Goal: Task Accomplishment & Management: Use online tool/utility

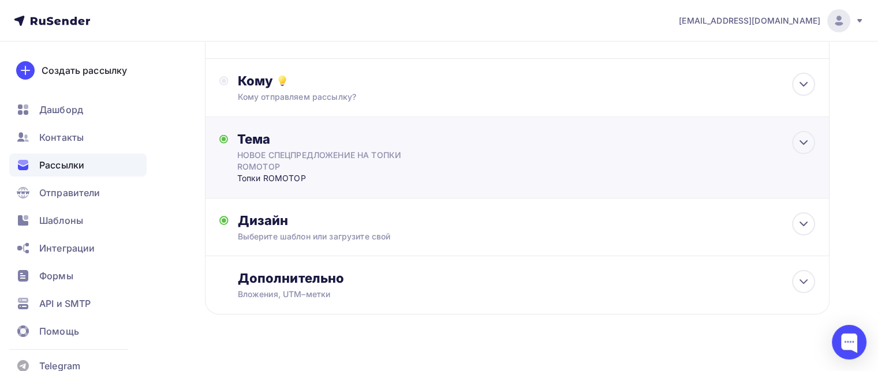
scroll to position [138, 0]
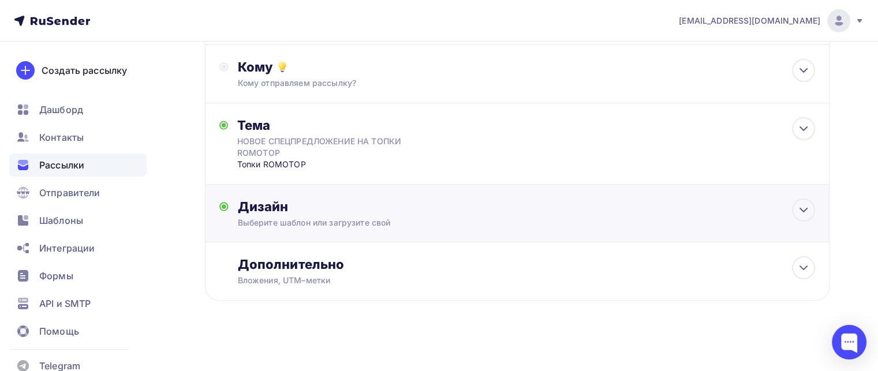
click at [450, 205] on div "Дизайн" at bounding box center [526, 206] width 577 height 16
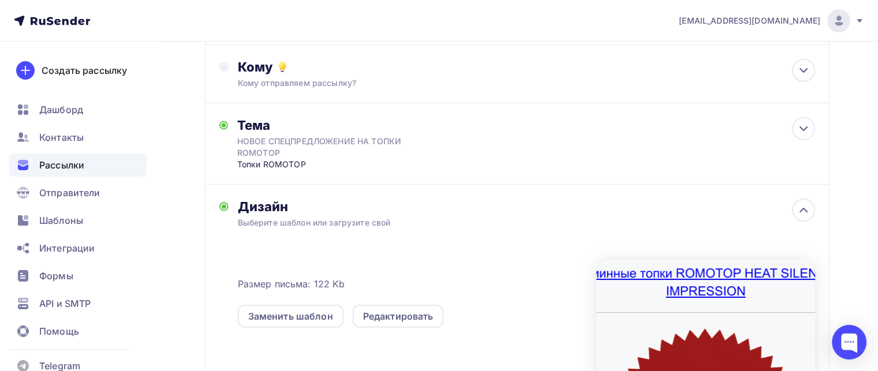
scroll to position [185, 0]
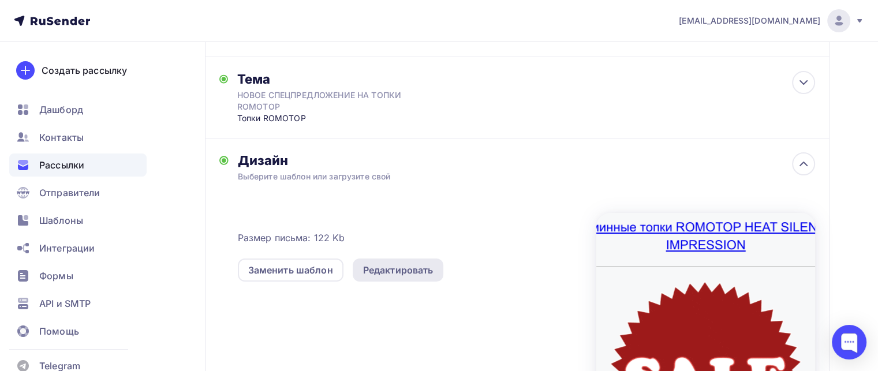
click at [393, 261] on div "Редактировать" at bounding box center [398, 269] width 91 height 23
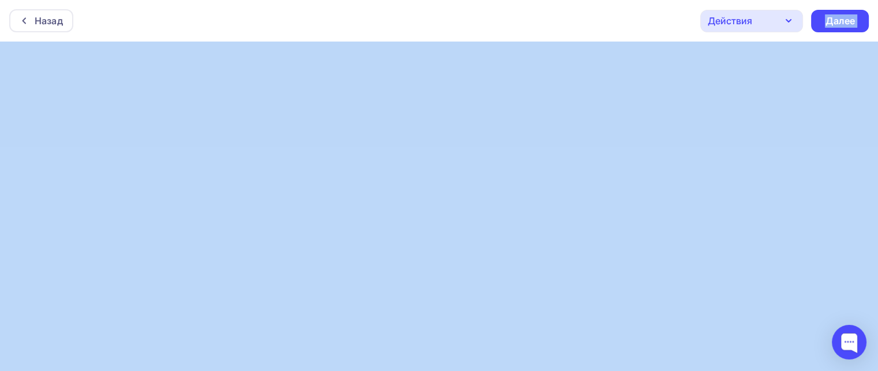
drag, startPoint x: 443, startPoint y: 9, endPoint x: 448, endPoint y: 43, distance: 34.4
click at [489, 124] on div "Назад Действия Отправить тестовое письмо Предпросмотр Сохранить в Мои шаблоны В…" at bounding box center [439, 185] width 878 height 371
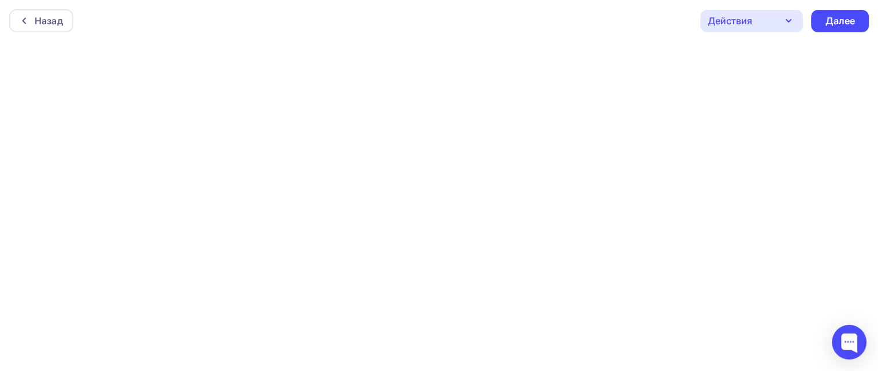
click at [557, 9] on div "Назад Действия Отправить тестовое письмо Предпросмотр Сохранить в Мои шаблоны В…" at bounding box center [439, 21] width 878 height 42
click at [848, 14] on div "Далее" at bounding box center [839, 20] width 30 height 13
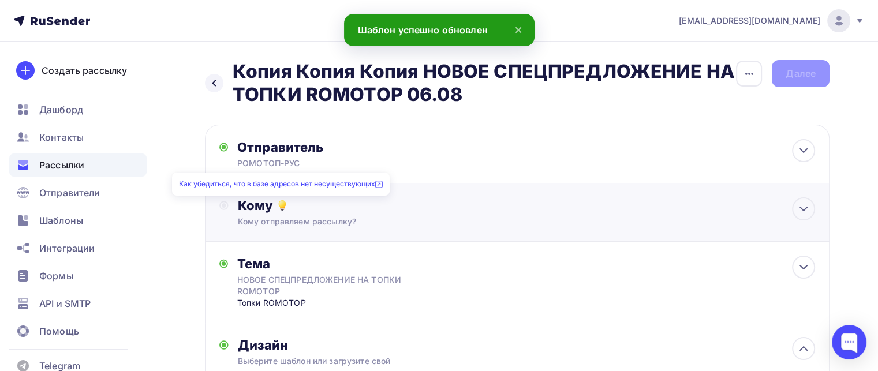
click at [288, 211] on div "Кому" at bounding box center [526, 205] width 577 height 16
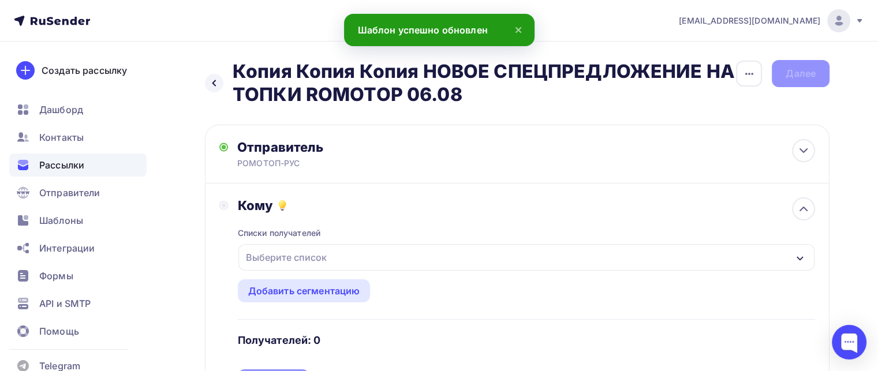
click at [271, 260] on div "Выберите список" at bounding box center [286, 257] width 90 height 21
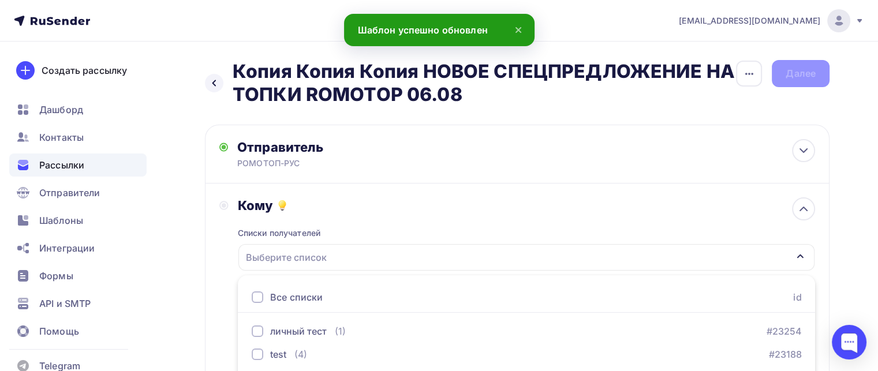
scroll to position [66, 0]
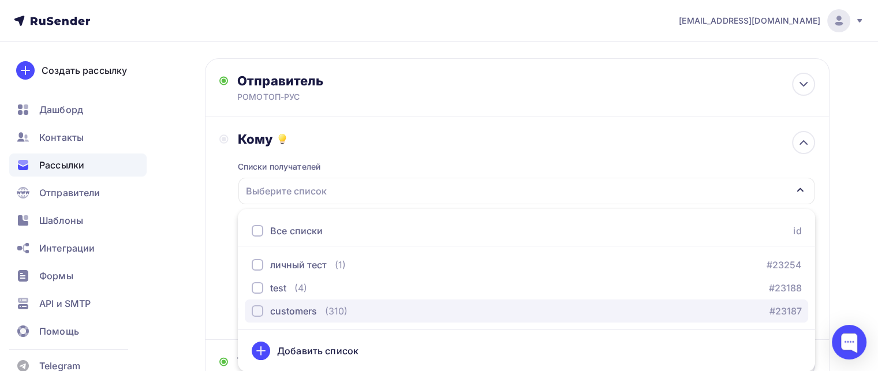
click at [284, 314] on div "customers" at bounding box center [293, 311] width 47 height 14
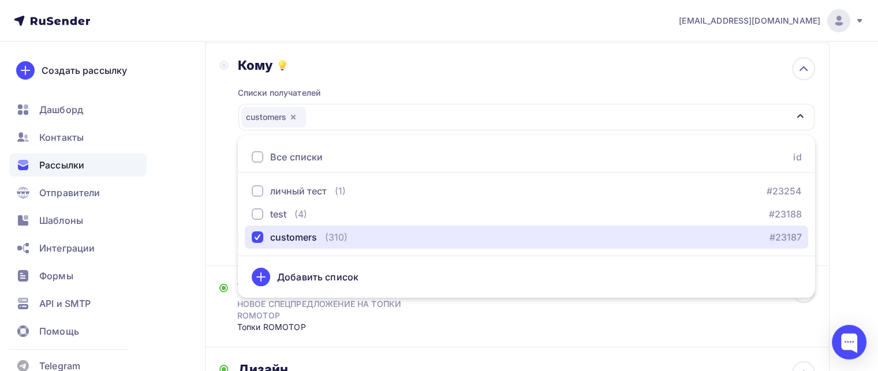
scroll to position [141, 0]
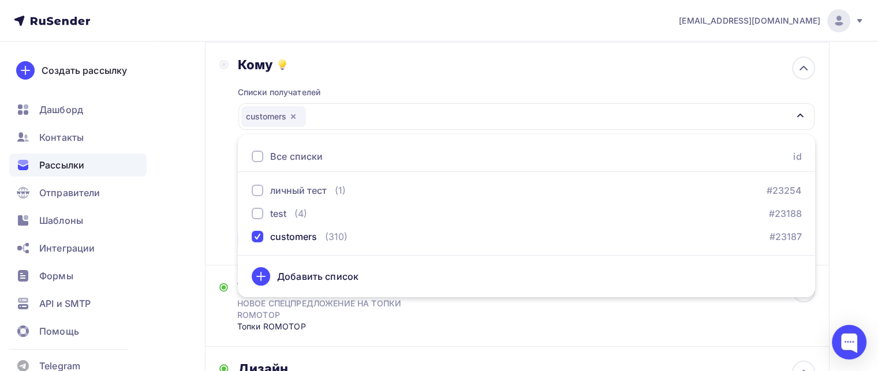
click at [189, 166] on div "Назад Копия Копия Копия НОВОЕ СПЕЦПРЕДЛОЖЕНИЕ НА ТОПКИ ROMOTOP 06.08 Копия Копи…" at bounding box center [439, 318] width 878 height 834
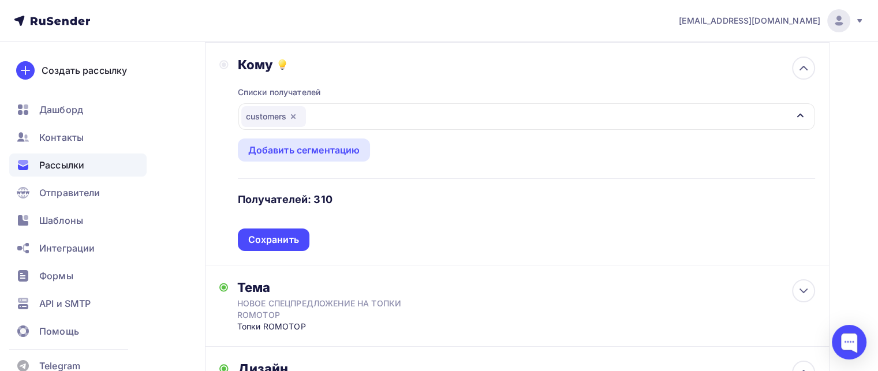
click at [271, 222] on div "Списки получателей customers Все списки id личный тест (1) #23254 test (4) #231…" at bounding box center [526, 162] width 577 height 178
click at [267, 241] on div "Сохранить" at bounding box center [273, 239] width 51 height 13
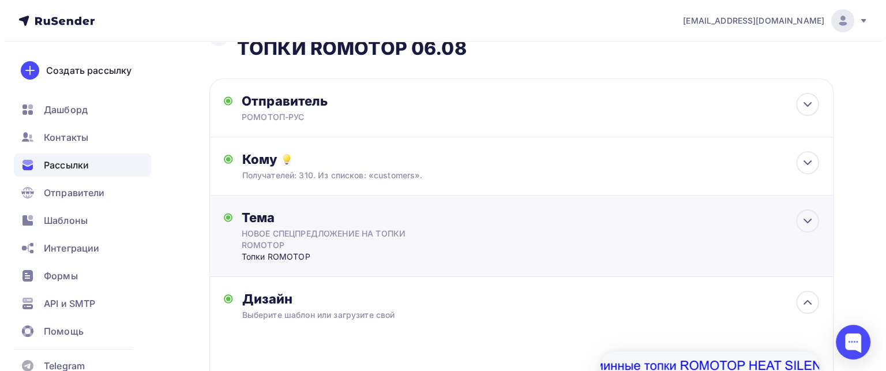
scroll to position [0, 0]
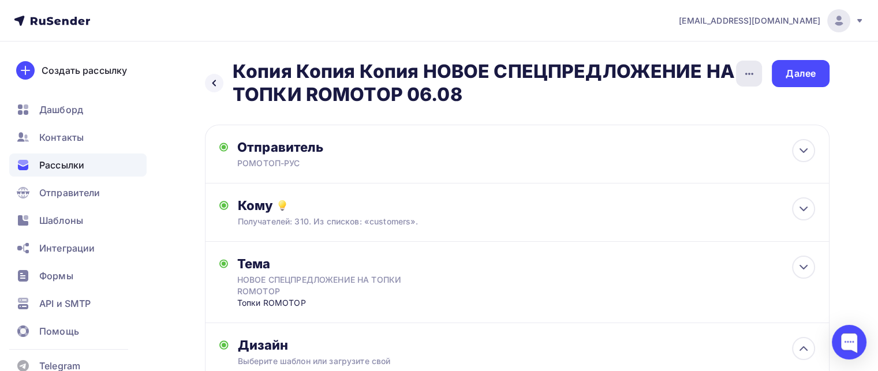
click at [749, 73] on icon "button" at bounding box center [749, 74] width 14 height 14
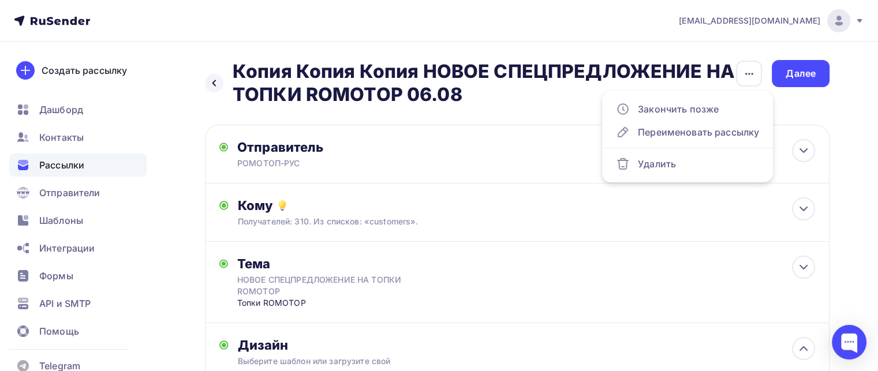
click at [688, 145] on ul "Закончить позже Переименовать рассылку Удалить" at bounding box center [687, 137] width 171 height 92
click at [646, 126] on div "Переименовать рассылку" at bounding box center [687, 132] width 143 height 14
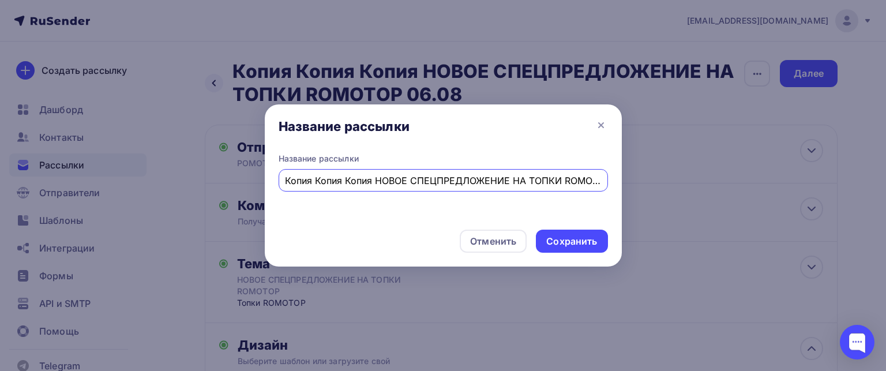
drag, startPoint x: 338, startPoint y: 182, endPoint x: 219, endPoint y: 165, distance: 119.5
click at [219, 165] on div "Название рассылки Название рассылки Копия Копия Копия НОВОЕ СПЕЦПРЕДЛОЖЕНИЕ НА …" at bounding box center [443, 185] width 886 height 371
click at [533, 183] on input "НОВОЕ СПЕЦПРЕДЛОЖЕНИЕ НА ТОПКИ ROMOTOP 06.08" at bounding box center [443, 181] width 316 height 14
type input "НОВОЕ СПЕЦПРЕДЛОЖЕНИЕ НА ТОПКИ ROMOTOP 03.09"
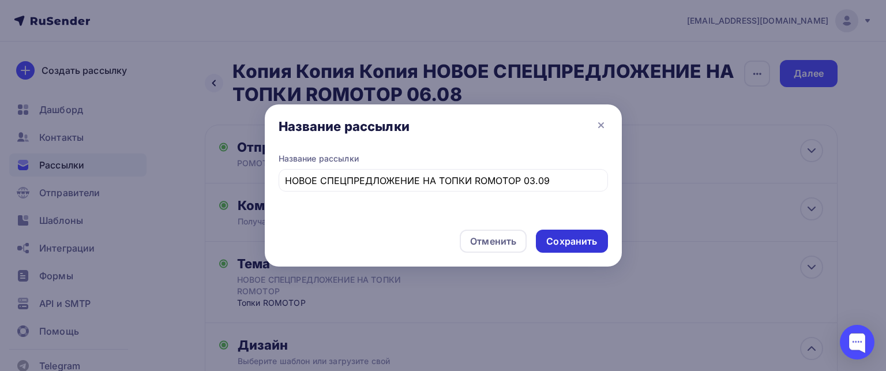
click at [579, 234] on div "Сохранить" at bounding box center [572, 241] width 72 height 23
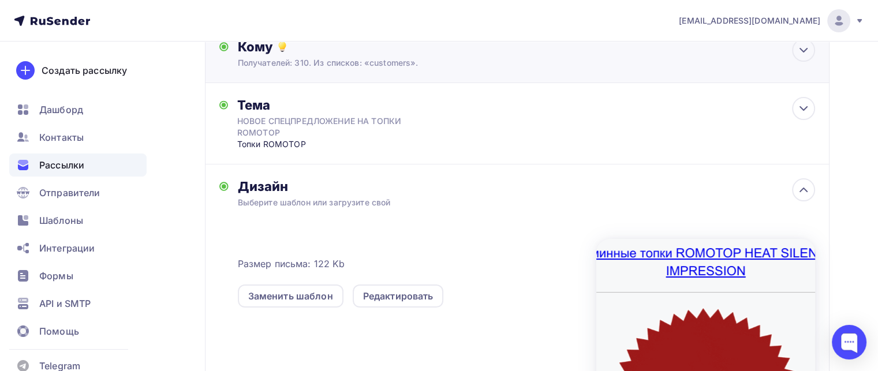
scroll to position [159, 0]
click at [389, 289] on div "Редактировать" at bounding box center [398, 295] width 70 height 14
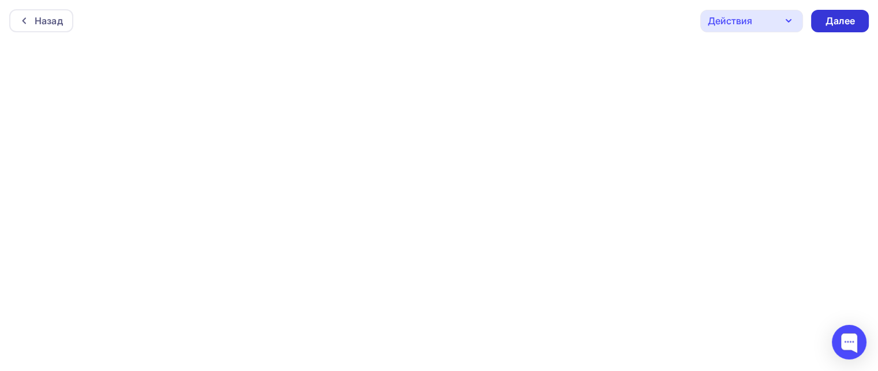
click at [846, 25] on div "Далее" at bounding box center [839, 20] width 30 height 13
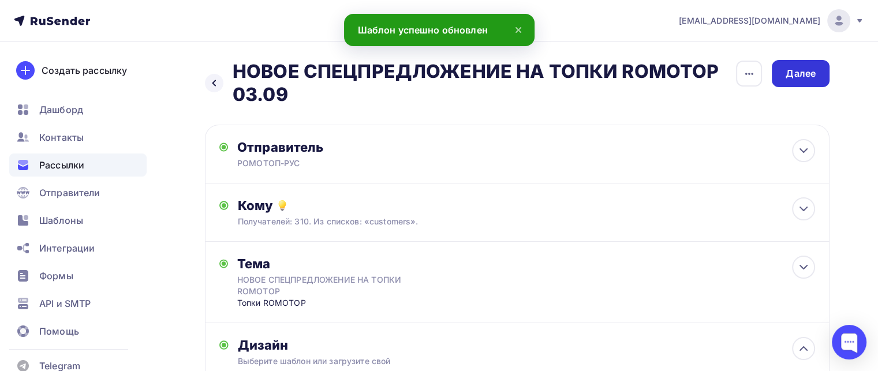
click at [808, 75] on div "Далее" at bounding box center [800, 73] width 30 height 13
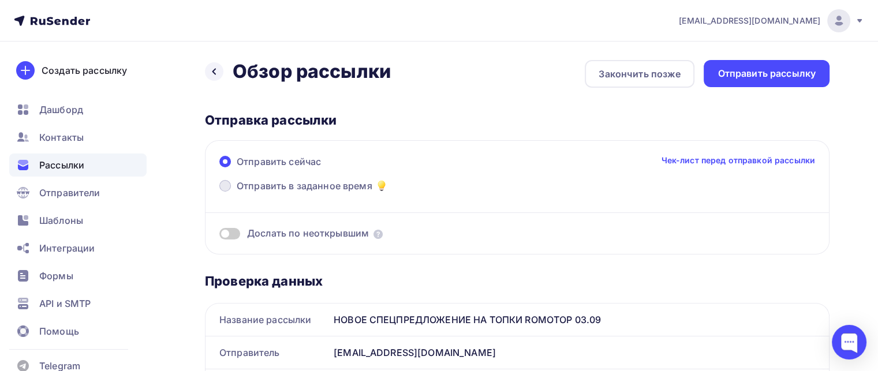
click at [284, 193] on label "Отправить в заданное время" at bounding box center [303, 187] width 169 height 16
click at [237, 193] on input "Отправить в заданное время" at bounding box center [237, 193] width 0 height 0
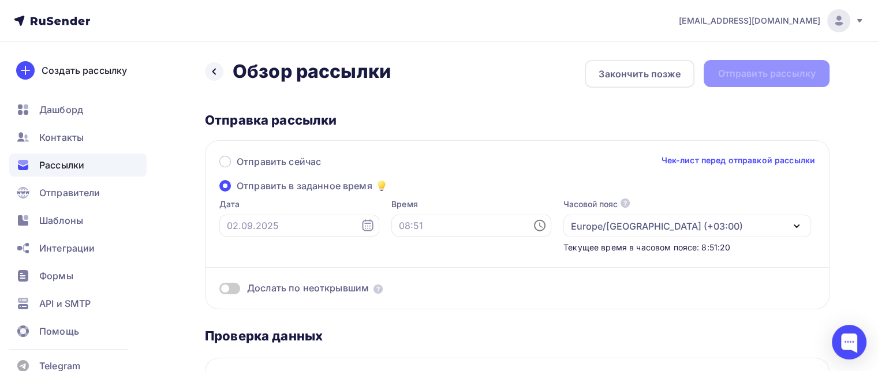
click at [362, 228] on icon at bounding box center [367, 225] width 11 height 12
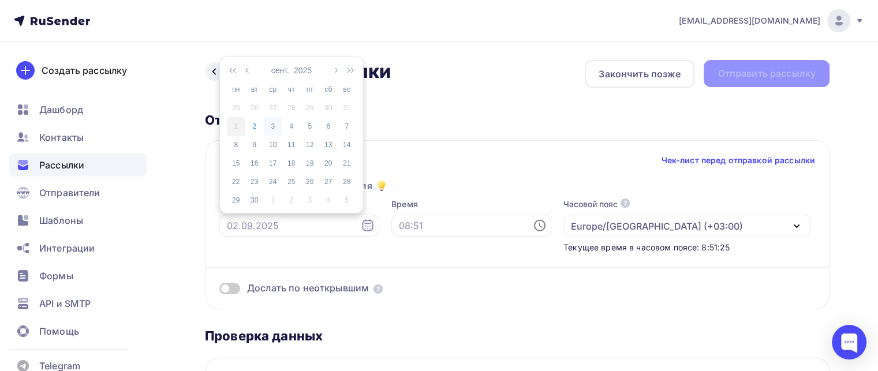
click at [276, 125] on div "3" at bounding box center [273, 126] width 18 height 10
type input "[DATE]"
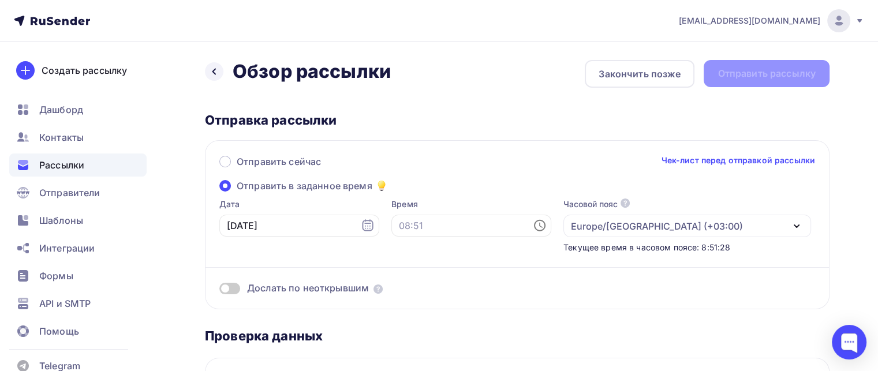
click at [533, 230] on icon at bounding box center [540, 226] width 14 height 14
click at [433, 145] on li "12" at bounding box center [414, 149] width 59 height 18
type input "12:00"
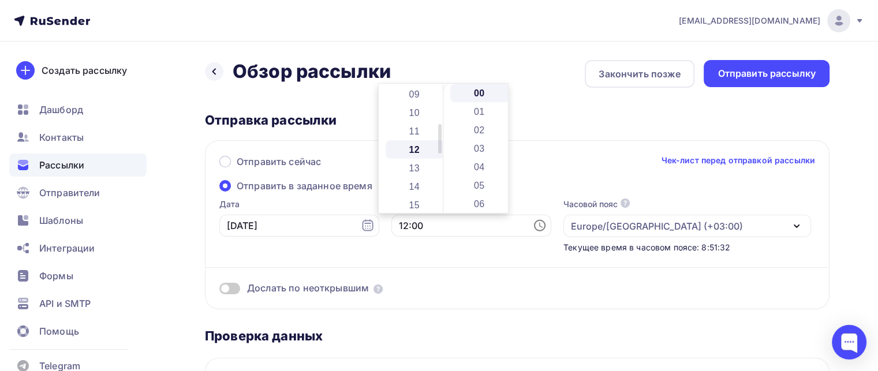
scroll to position [222, 0]
click at [702, 274] on div "Дослать по неоткрывшим" at bounding box center [516, 274] width 595 height 42
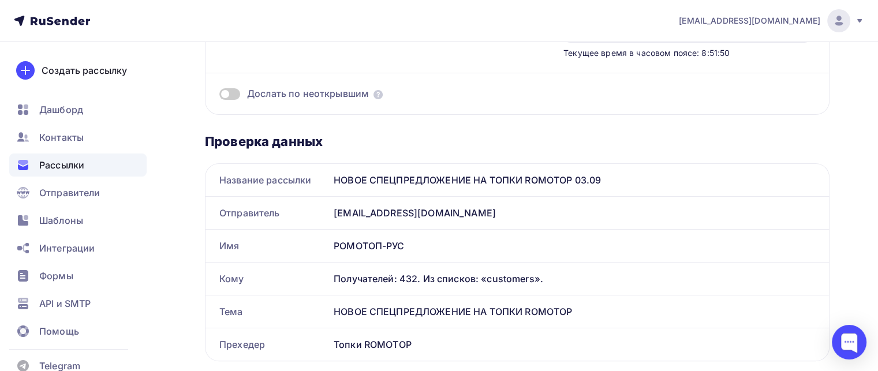
scroll to position [0, 0]
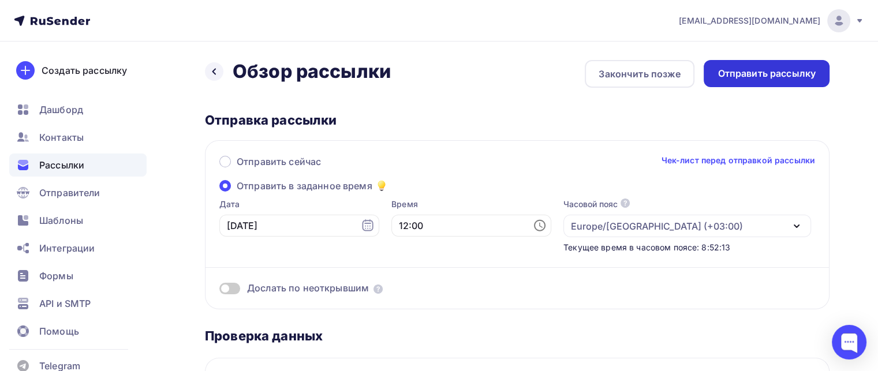
click at [743, 74] on div "Отправить рассылку" at bounding box center [766, 73] width 98 height 13
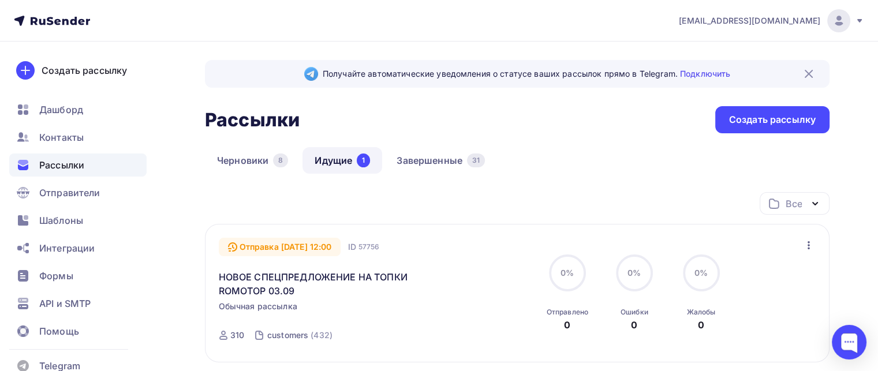
click at [63, 167] on span "Рассылки" at bounding box center [61, 165] width 45 height 14
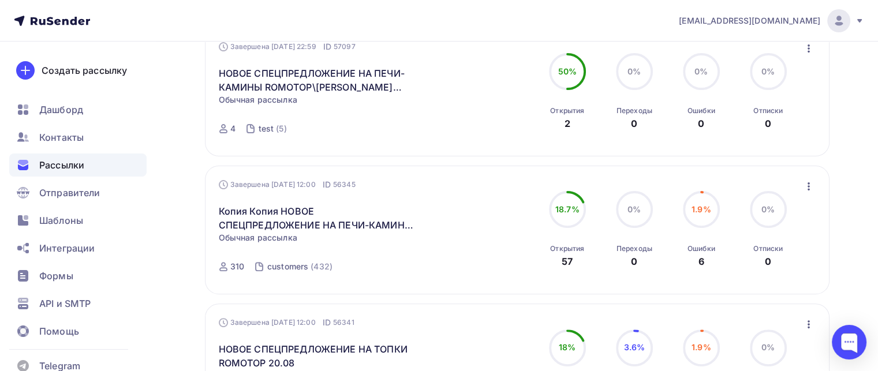
scroll to position [336, 0]
click at [808, 183] on icon "button" at bounding box center [808, 185] width 2 height 8
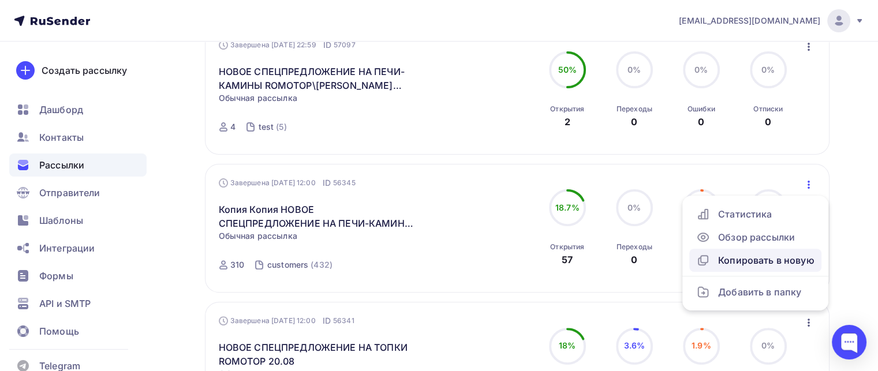
click at [762, 265] on div "Копировать в новую" at bounding box center [755, 260] width 118 height 14
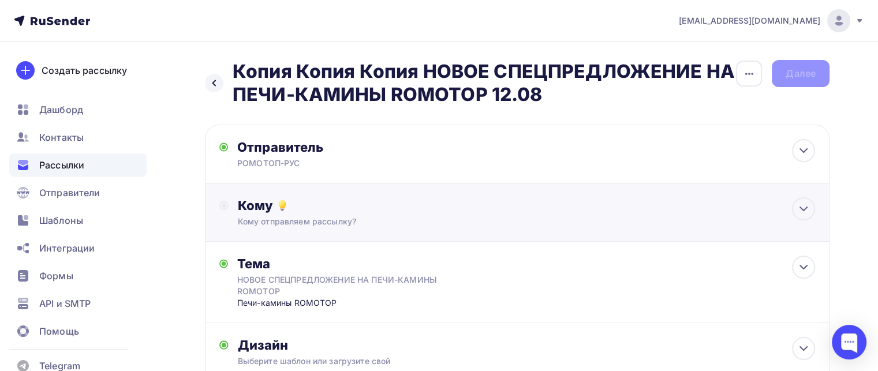
click at [382, 194] on div "Кому Кому отправляем рассылку? Списки получателей Выберите список Все списки id…" at bounding box center [517, 212] width 624 height 58
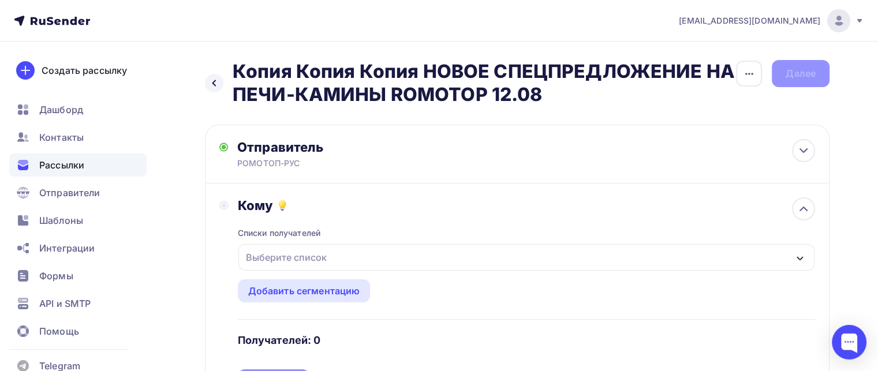
click at [314, 260] on div "Выберите список" at bounding box center [286, 257] width 90 height 21
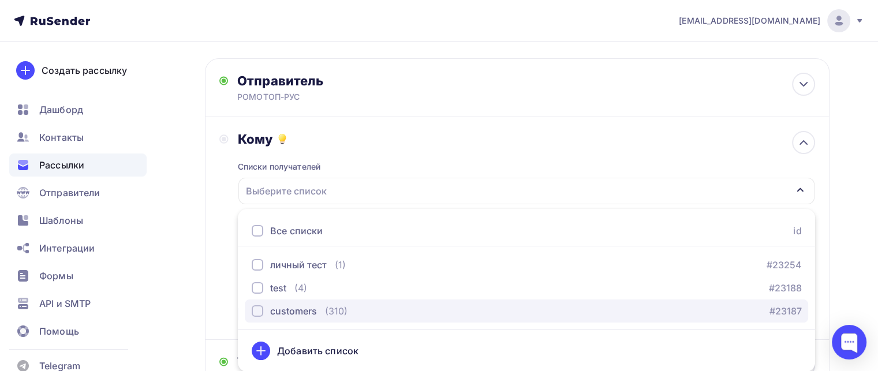
click at [295, 305] on div "customers" at bounding box center [293, 311] width 47 height 14
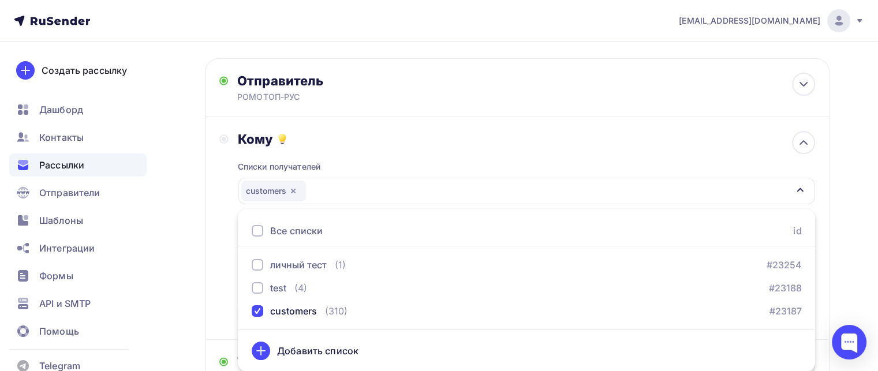
click at [197, 253] on div "Назад Копия Копия Копия НОВОЕ СПЕЦПРЕДЛОЖЕНИЕ НА ПЕЧИ-КАМИНЫ ROMOTOP 12.08 Копи…" at bounding box center [439, 293] width 878 height 636
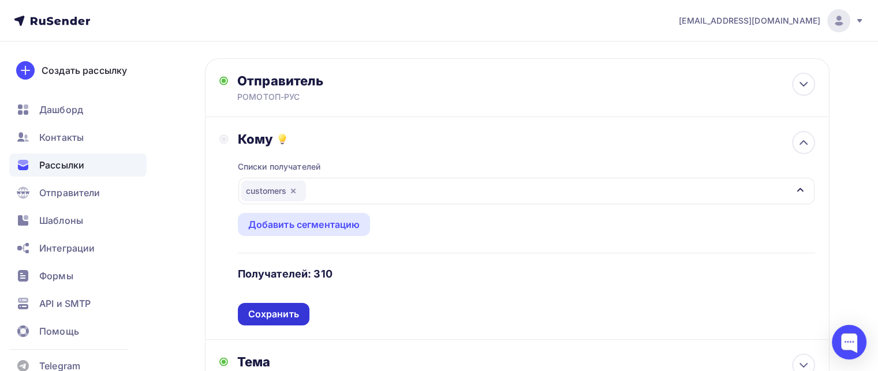
click at [286, 317] on div "Сохранить" at bounding box center [273, 314] width 51 height 13
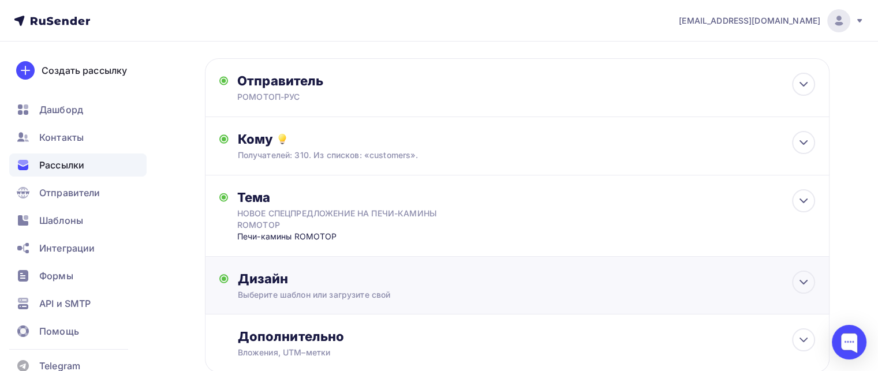
scroll to position [142, 0]
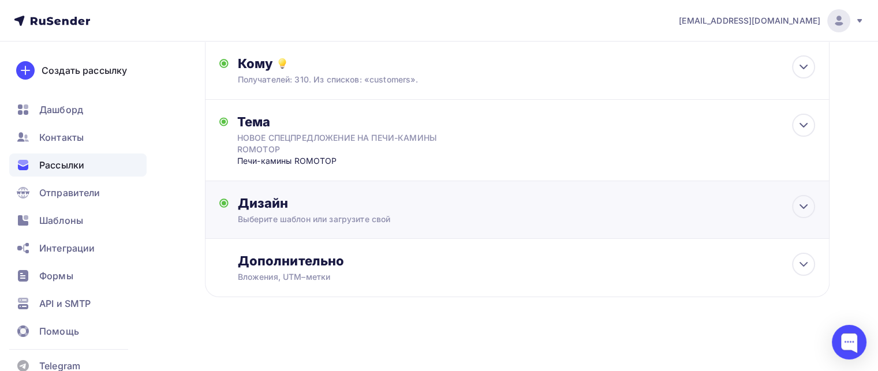
click at [363, 227] on div "Дизайн Выберите шаблон или загрузите свой Размер письма: 122 Kb Заменить шаблон…" at bounding box center [516, 216] width 595 height 43
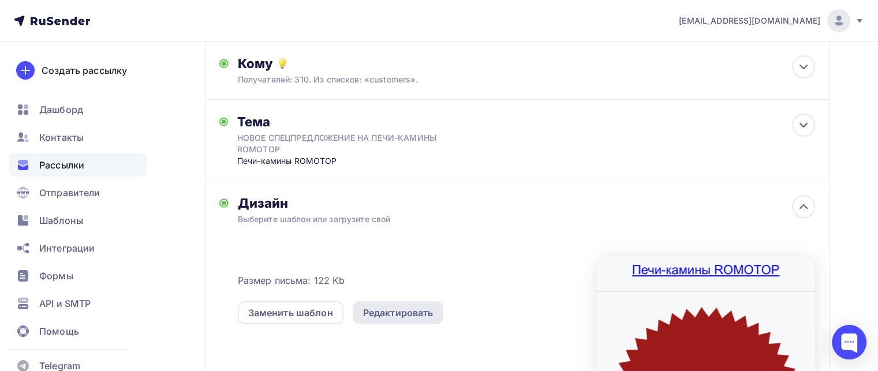
click at [381, 314] on div "Редактировать" at bounding box center [398, 313] width 70 height 14
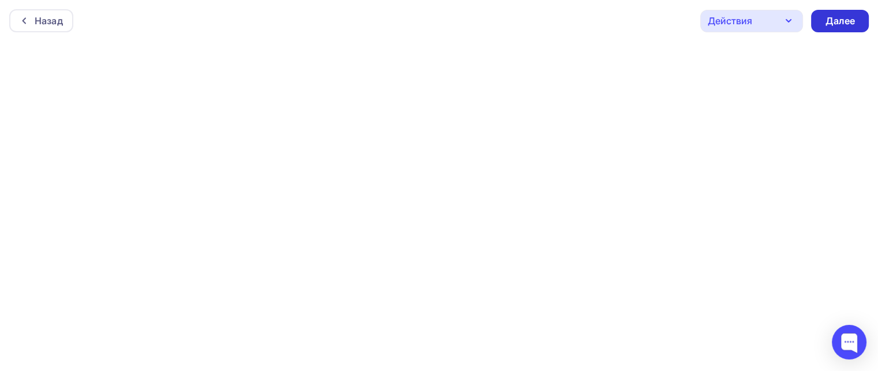
click at [833, 11] on div "Далее" at bounding box center [840, 21] width 58 height 23
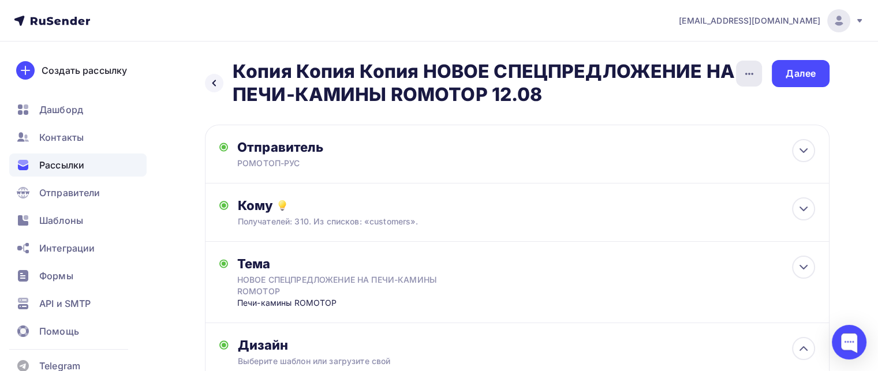
click at [748, 71] on icon "button" at bounding box center [749, 74] width 14 height 14
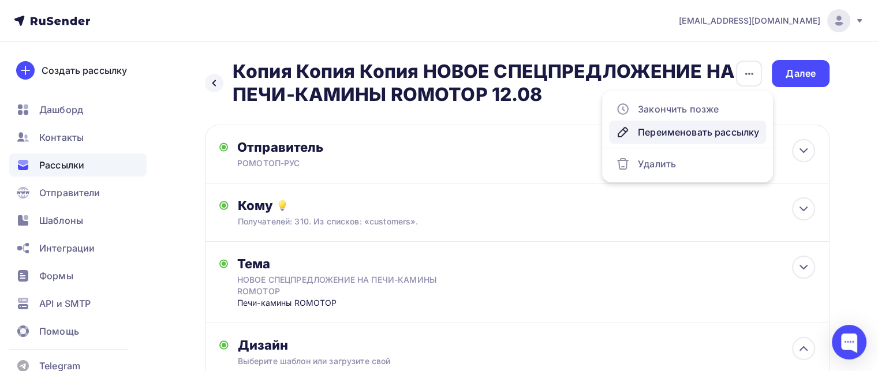
click at [699, 134] on div "Переименовать рассылку" at bounding box center [687, 132] width 143 height 14
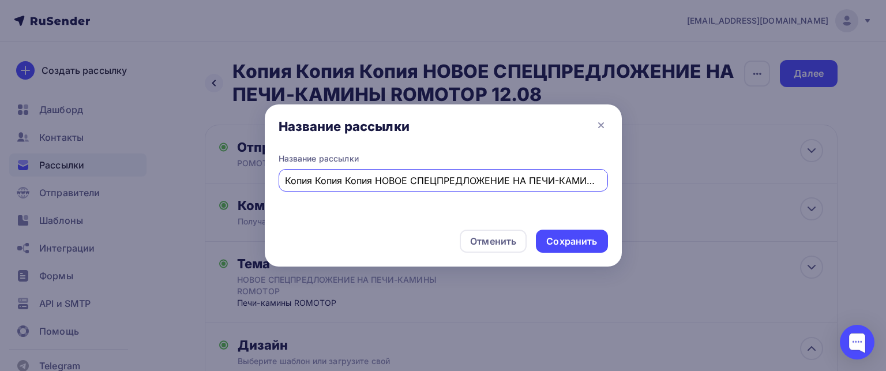
drag, startPoint x: 300, startPoint y: 179, endPoint x: 130, endPoint y: 162, distance: 170.5
click at [130, 162] on div "Название рассылки Название рассылки Копия Копия Копия НОВОЕ СПЕЦПРЕДЛОЖЕНИЕ НА …" at bounding box center [443, 185] width 886 height 371
click at [568, 179] on input "НОВОЕ СПЕЦПРЕДЛОЖЕНИЕ НА ПЕЧИ-КАМИНЫ ROMOTOP 12.08" at bounding box center [443, 181] width 316 height 14
click at [570, 179] on input "НОВОЕ СПЕЦПРЕДЛОЖЕНИЕ НА ПЕЧИ-КАМИНЫ ROMOTOP 12.08" at bounding box center [443, 181] width 316 height 14
click at [565, 182] on input "НОВОЕ СПЕЦПРЕДЛОЖЕНИЕ НА ПЕЧИ-КАМИНЫ ROMOTOP 0.08" at bounding box center [443, 181] width 316 height 14
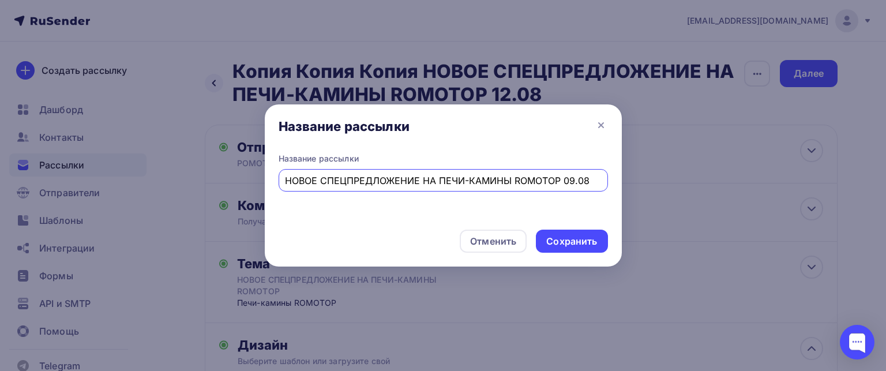
click at [589, 178] on input "НОВОЕ СПЕЦПРЕДЛОЖЕНИЕ НА ПЕЧИ-КАМИНЫ ROMOTOP 09.08" at bounding box center [443, 181] width 316 height 14
type input "НОВОЕ СПЕЦПРЕДЛОЖЕНИЕ НА ПЕЧИ-КАМИНЫ ROMOTOP 09.09"
click at [576, 238] on div "Сохранить" at bounding box center [571, 241] width 51 height 13
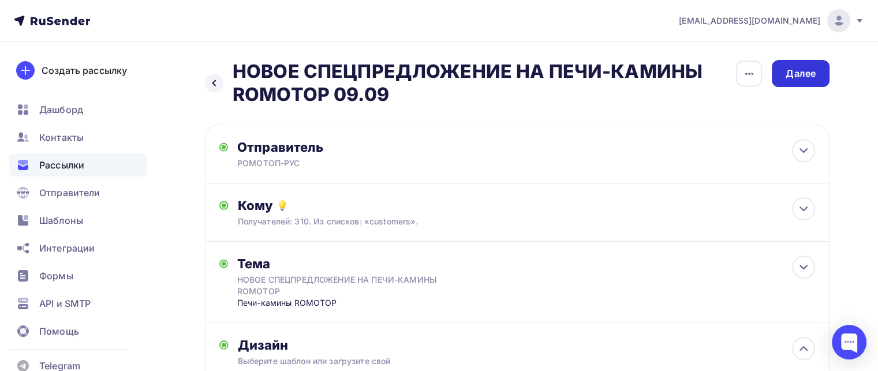
click at [815, 73] on div "Далее" at bounding box center [800, 73] width 30 height 13
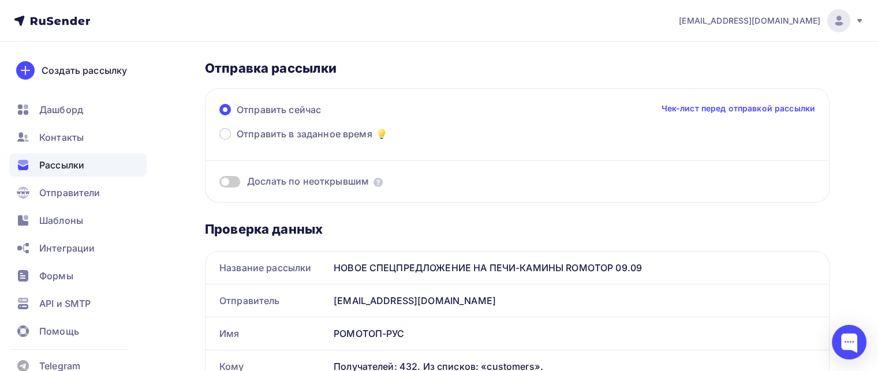
scroll to position [67, 0]
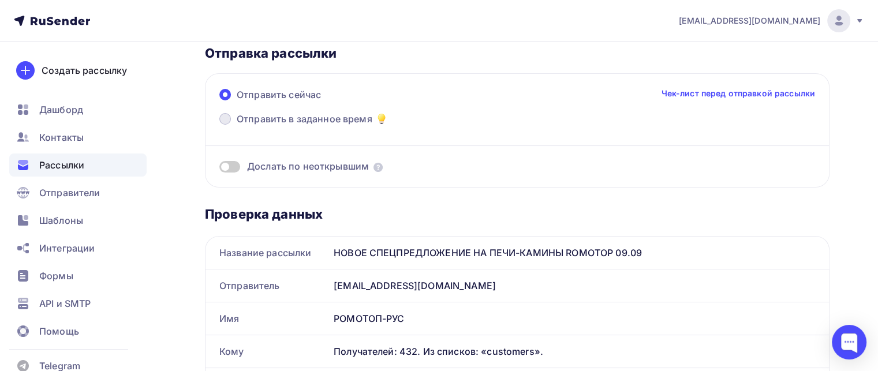
click at [288, 112] on span "Отправить в заданное время" at bounding box center [305, 119] width 136 height 14
click at [237, 126] on input "Отправить в заданное время" at bounding box center [237, 126] width 0 height 0
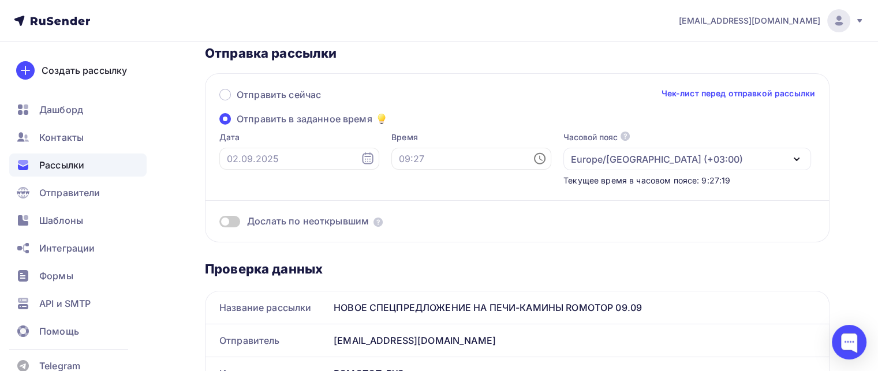
click at [361, 154] on icon at bounding box center [368, 159] width 14 height 14
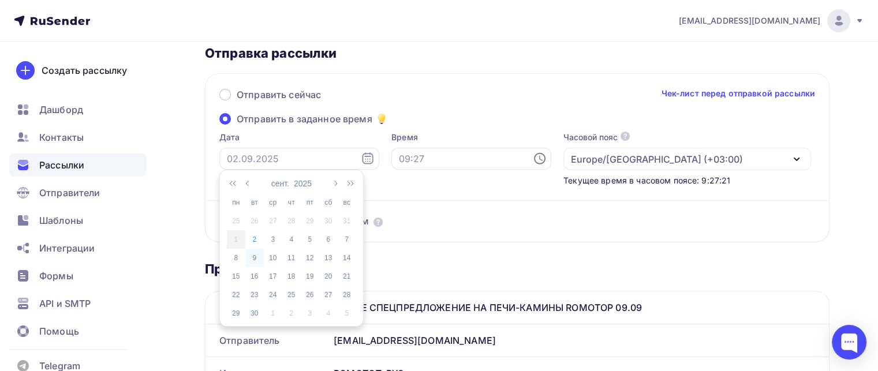
click at [252, 253] on div "9" at bounding box center [254, 258] width 18 height 10
type input "[DATE]"
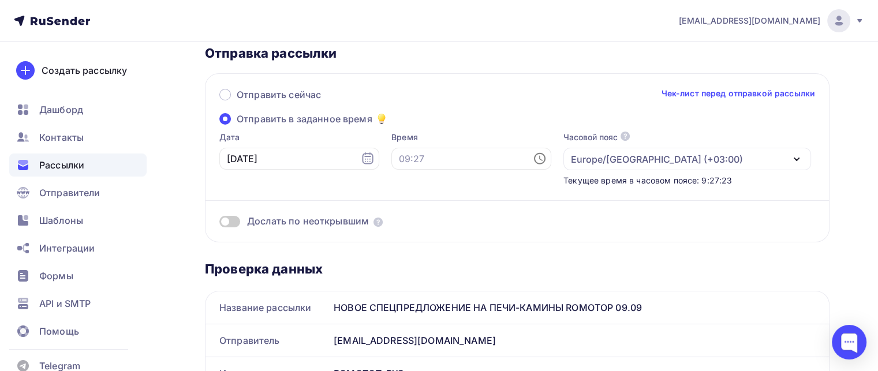
click at [533, 161] on icon at bounding box center [540, 159] width 14 height 14
click at [411, 246] on li "12" at bounding box center [414, 240] width 59 height 18
type input "12:00"
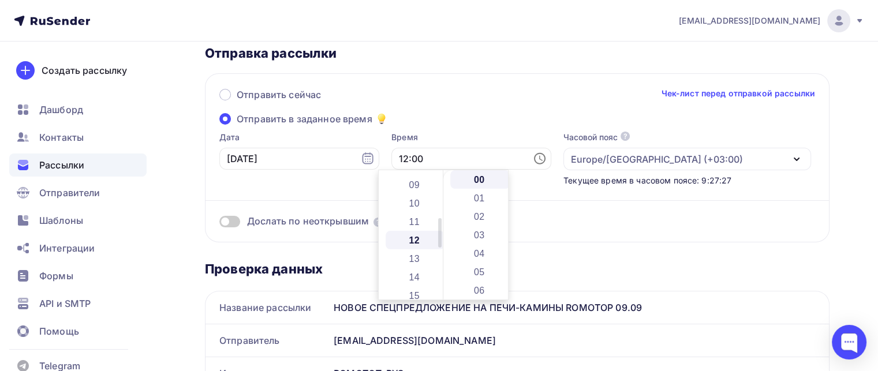
scroll to position [222, 0]
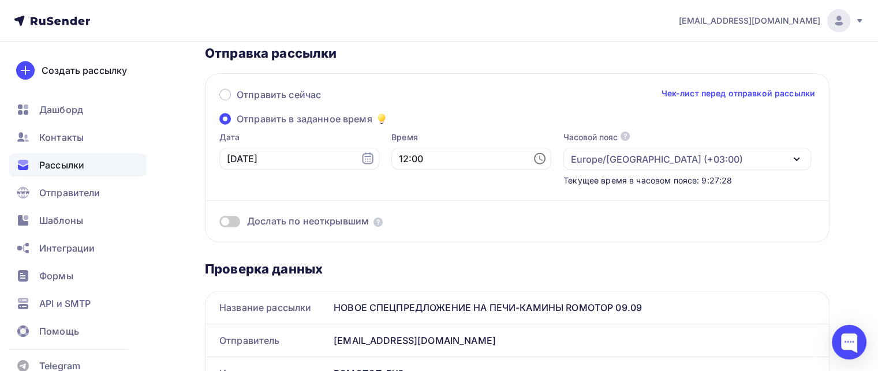
click at [769, 221] on div "Дослать по неоткрывшим" at bounding box center [516, 221] width 595 height 13
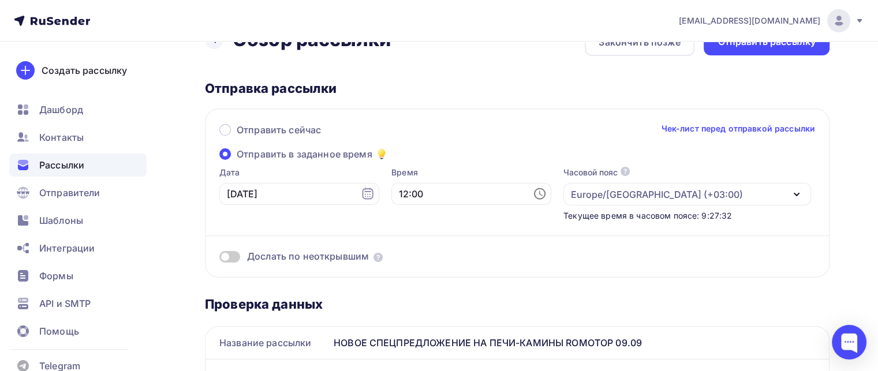
scroll to position [0, 0]
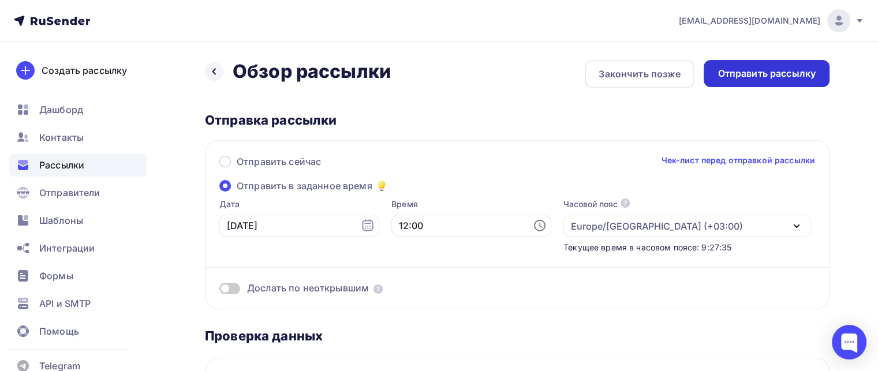
click at [763, 73] on div "Отправить рассылку" at bounding box center [766, 73] width 98 height 13
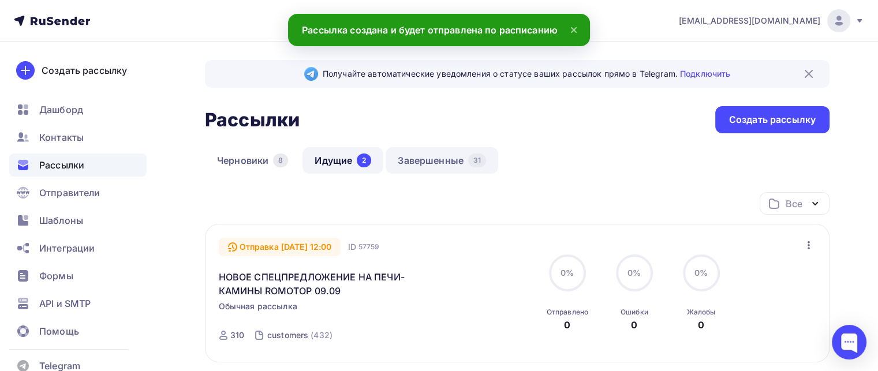
click at [452, 162] on link "Завершенные 31" at bounding box center [441, 160] width 113 height 27
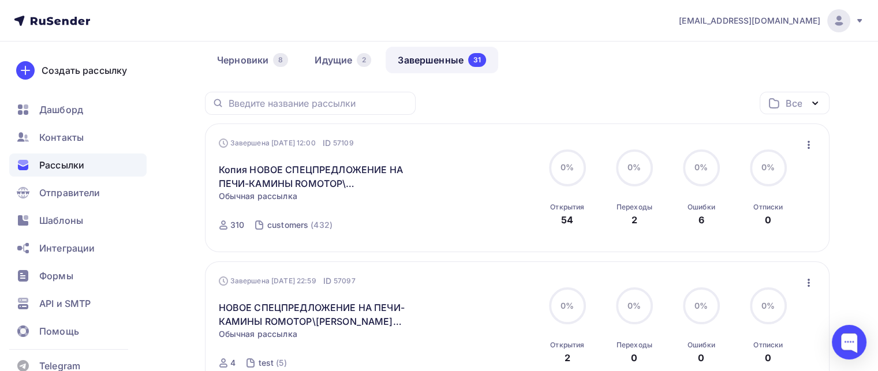
scroll to position [23, 0]
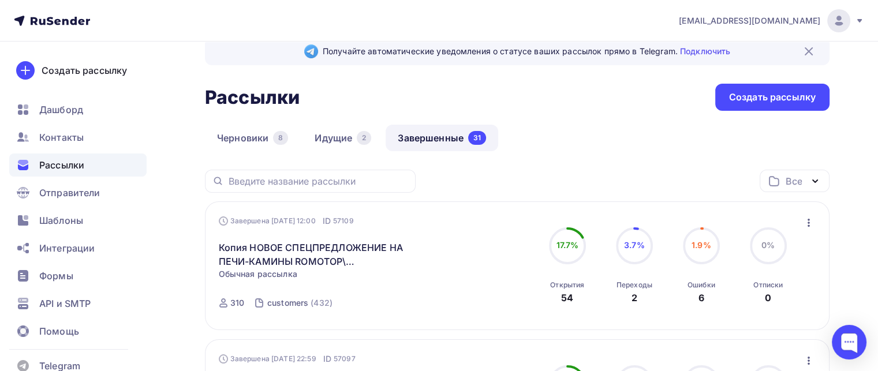
click at [814, 223] on icon "button" at bounding box center [808, 223] width 14 height 14
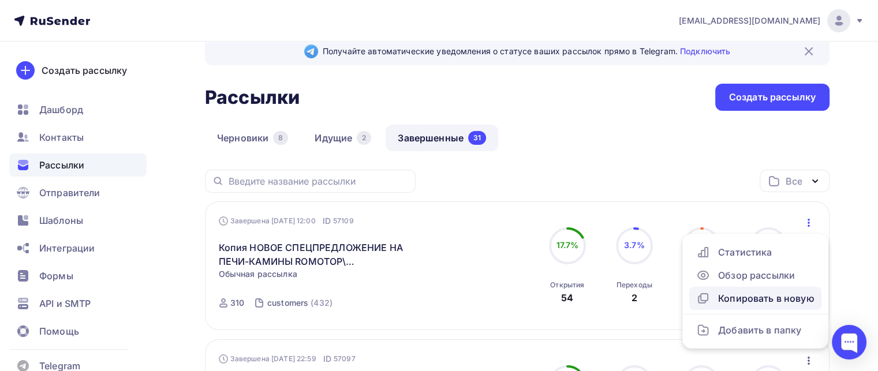
click at [762, 302] on div "Копировать в новую" at bounding box center [755, 298] width 118 height 14
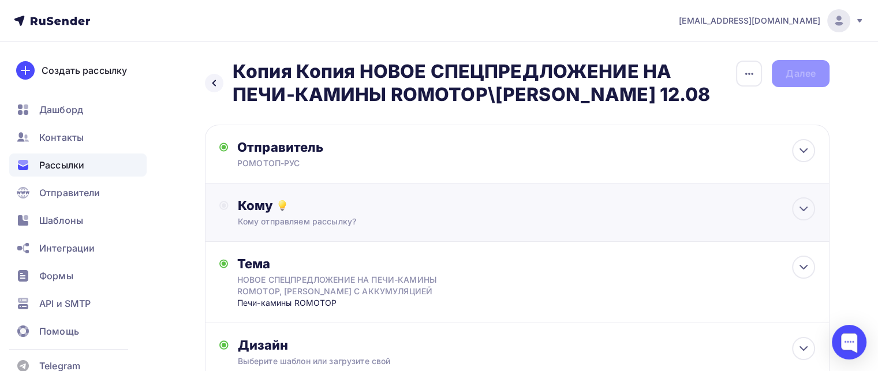
click at [415, 221] on div "Кому отправляем рассылку?" at bounding box center [497, 222] width 519 height 12
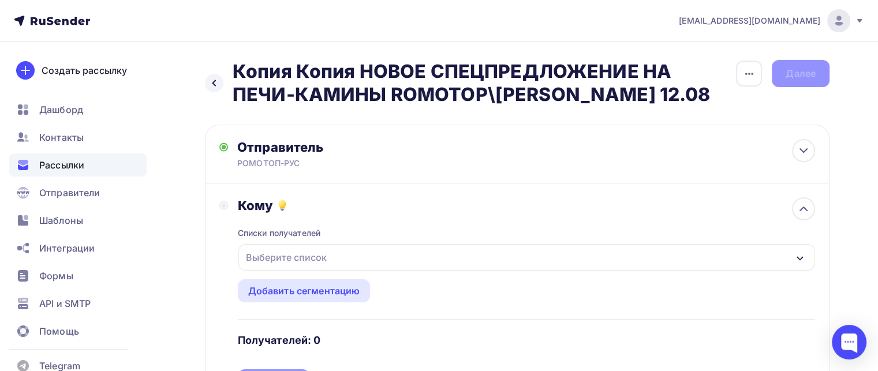
click at [286, 256] on div "Выберите список" at bounding box center [286, 257] width 90 height 21
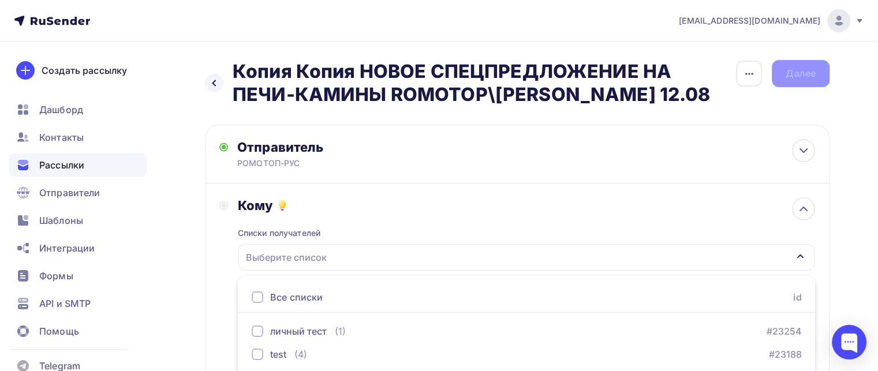
scroll to position [66, 0]
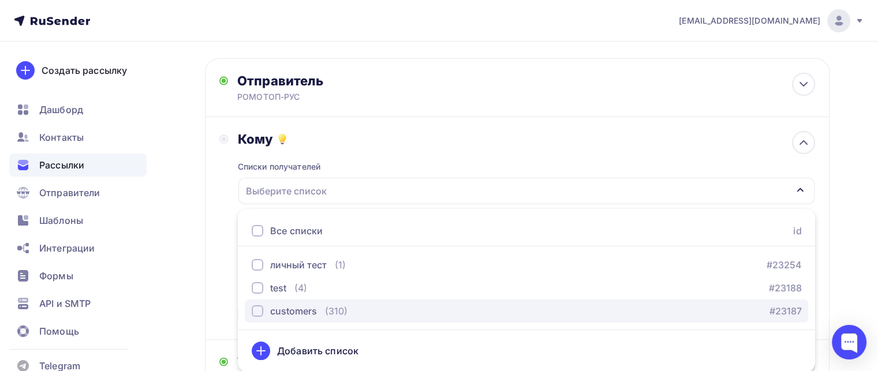
click at [275, 315] on div "customers" at bounding box center [293, 311] width 47 height 14
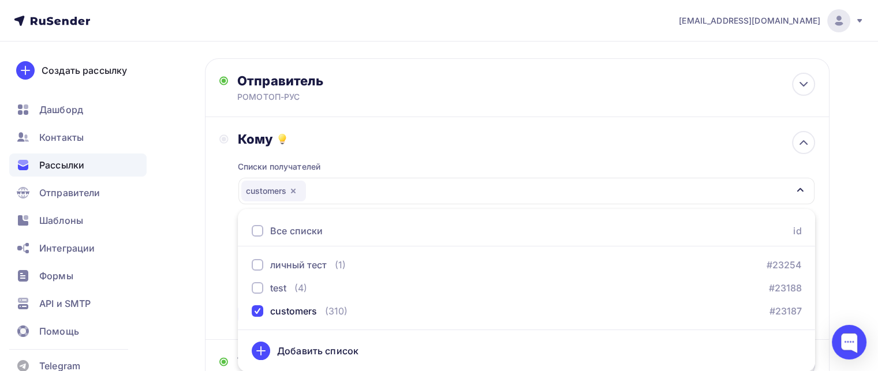
click at [205, 275] on div "Кому Списки получателей customers Все списки id личный тест (1) #23254 test (4)…" at bounding box center [517, 228] width 624 height 223
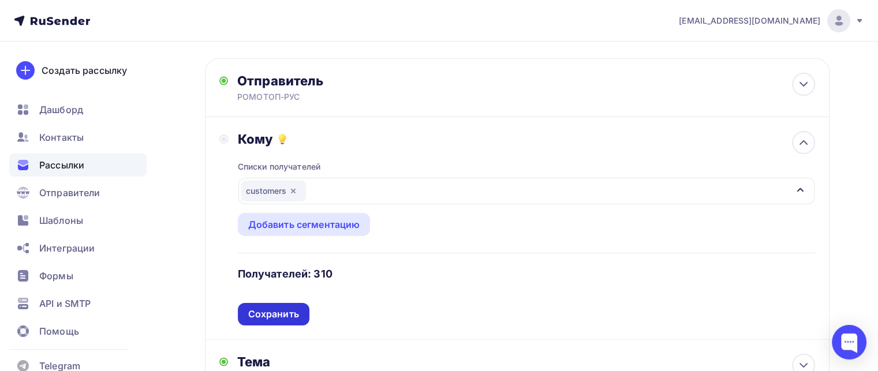
click at [284, 311] on div "Сохранить" at bounding box center [273, 314] width 51 height 13
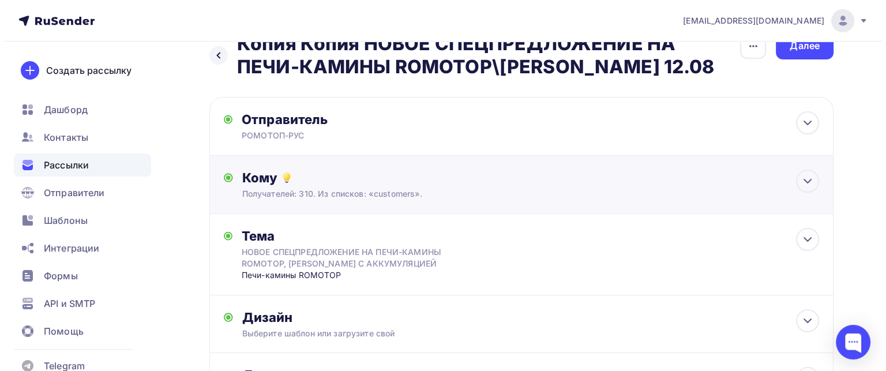
scroll to position [0, 0]
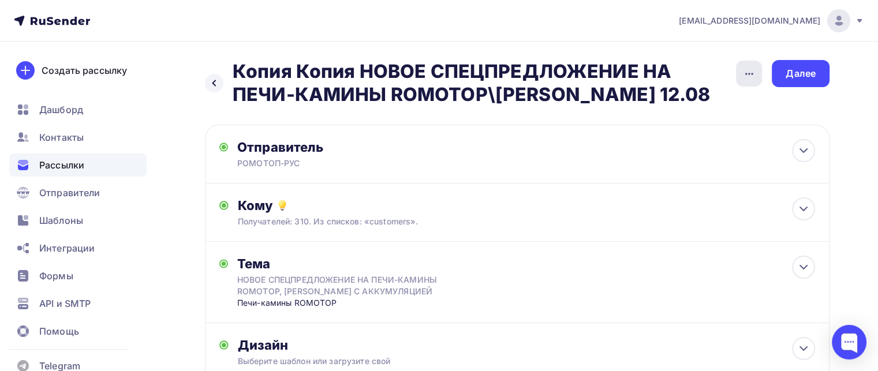
click at [751, 78] on icon "button" at bounding box center [749, 74] width 14 height 14
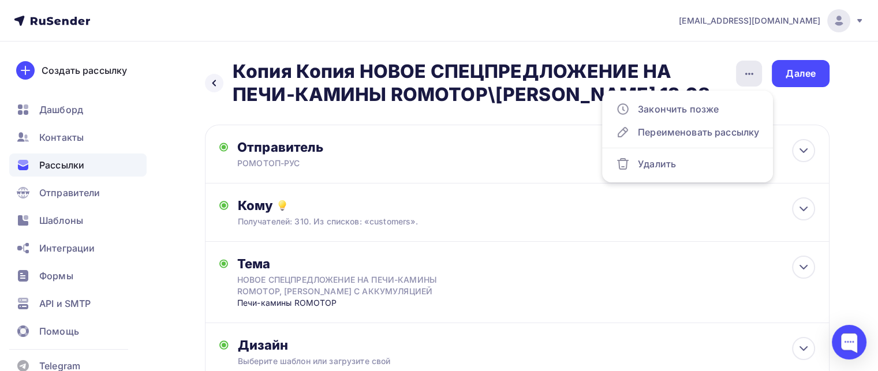
click at [751, 78] on icon "button" at bounding box center [749, 74] width 14 height 14
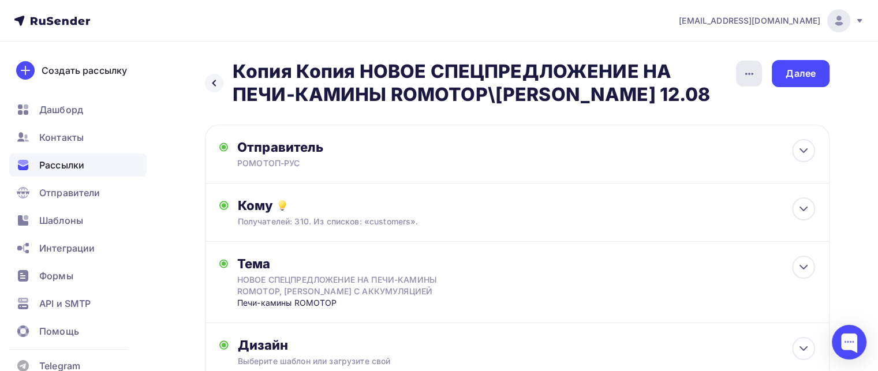
click at [751, 78] on icon "button" at bounding box center [749, 74] width 14 height 14
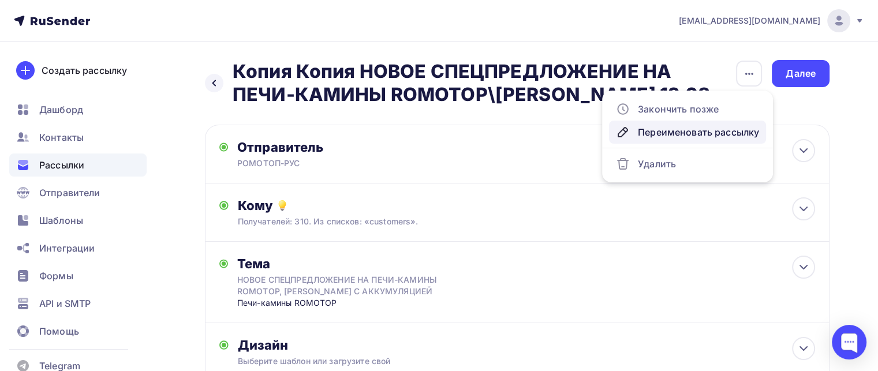
click at [711, 137] on div "Переименовать рассылку" at bounding box center [687, 132] width 143 height 14
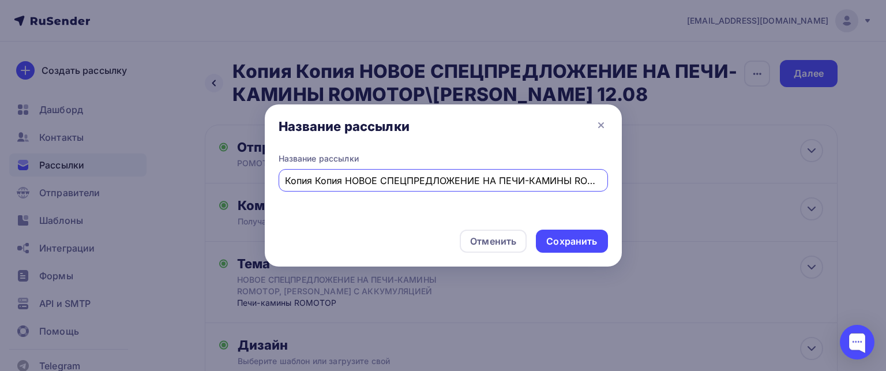
scroll to position [0, 85]
click at [299, 181] on input "Копия Копия НОВОЕ СПЕЦПРЕДЛОЖЕНИЕ НА ПЕЧИ-КАМИНЫ ROMOTOP\[PERSON_NAME] 12.08" at bounding box center [443, 181] width 316 height 14
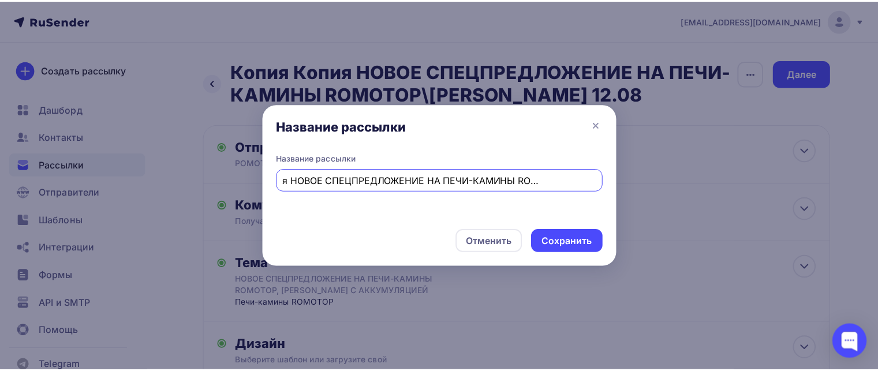
scroll to position [0, 0]
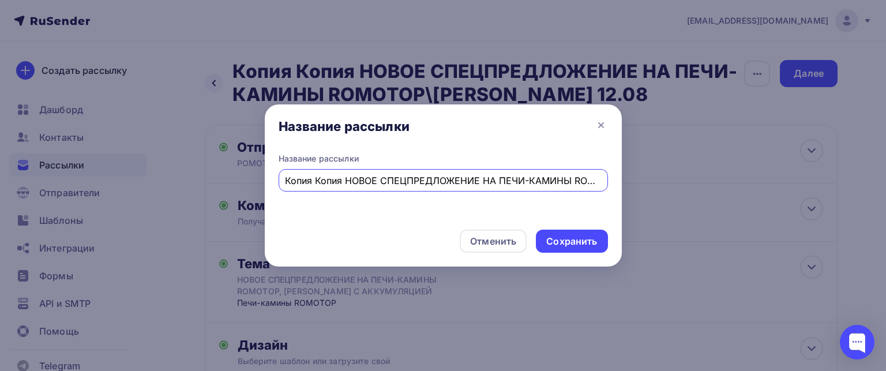
drag, startPoint x: 291, startPoint y: 182, endPoint x: 212, endPoint y: 172, distance: 79.1
click at [212, 172] on div "Название рассылки Название рассылки Копия Копия НОВОЕ СПЕЦПРЕДЛОЖЕНИЕ НА ПЕЧИ-К…" at bounding box center [443, 185] width 886 height 371
type input "НОВОЕ СПЕЦПРЕДЛОЖЕНИЕ НА ПЕЧИ-КАМИНЫ ROMOTOP\[PERSON_NAME] 12.08"
click at [572, 240] on div "Сохранить" at bounding box center [571, 241] width 51 height 13
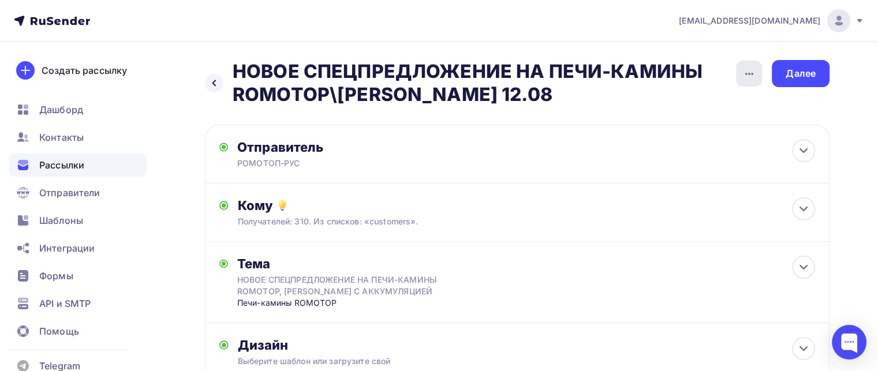
click at [747, 71] on icon "button" at bounding box center [749, 74] width 14 height 14
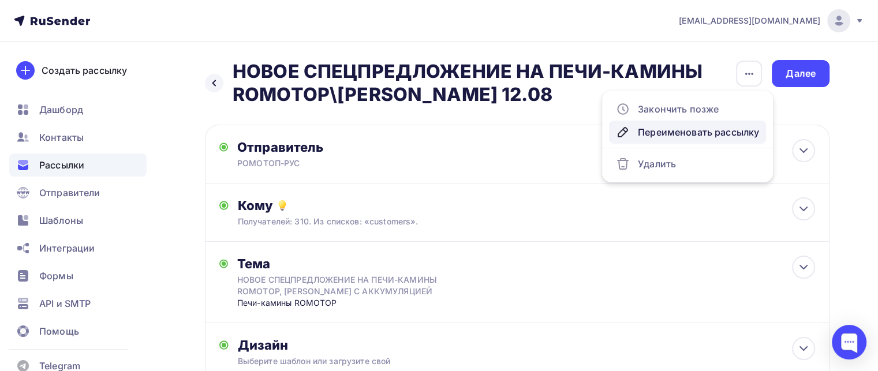
click at [722, 130] on div "Переименовать рассылку" at bounding box center [687, 132] width 143 height 14
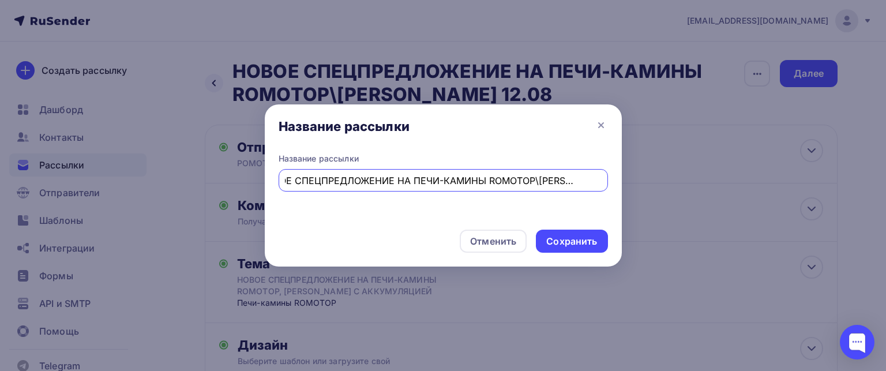
scroll to position [0, 20]
type input "НОВОЕ СПЕЦПРЕДЛОЖЕНИЕ НА ПЕЧИ-КАМИНЫ ROMOTOP\[PERSON_NAME] 11.09"
click at [582, 245] on div "Сохранить" at bounding box center [571, 241] width 51 height 13
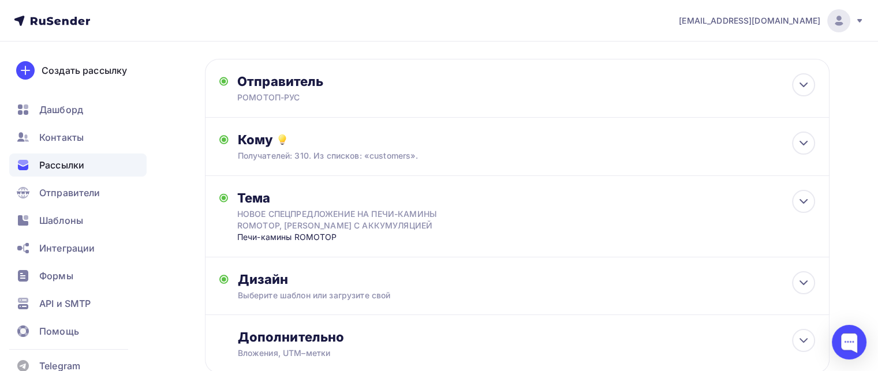
scroll to position [0, 0]
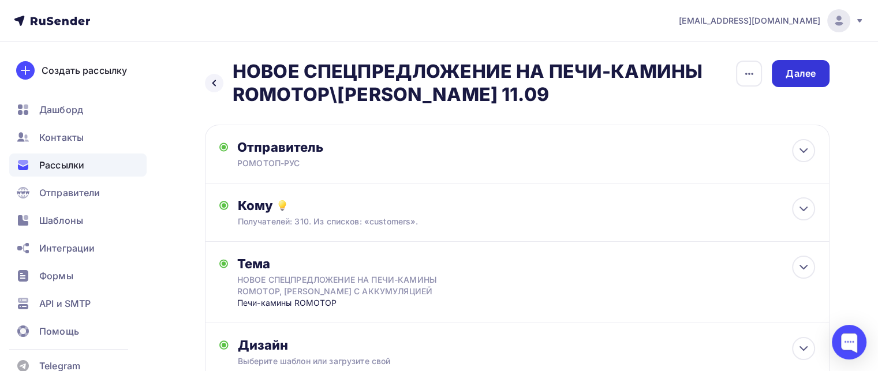
click at [812, 80] on div "Далее" at bounding box center [800, 73] width 58 height 27
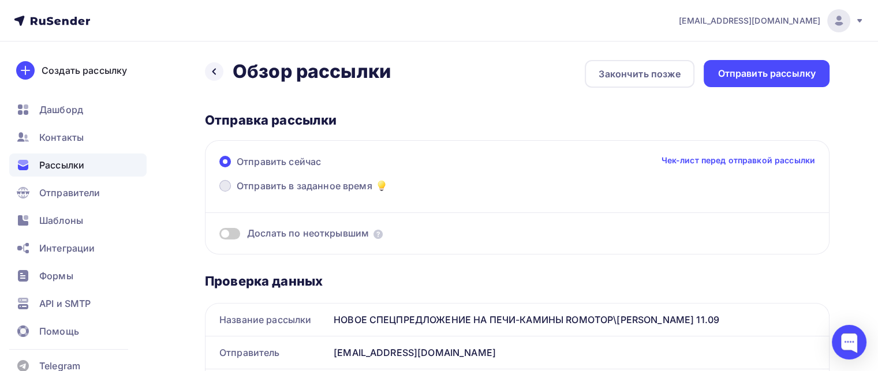
click at [331, 188] on span "Отправить в заданное время" at bounding box center [305, 186] width 136 height 14
click at [237, 193] on input "Отправить в заданное время" at bounding box center [237, 193] width 0 height 0
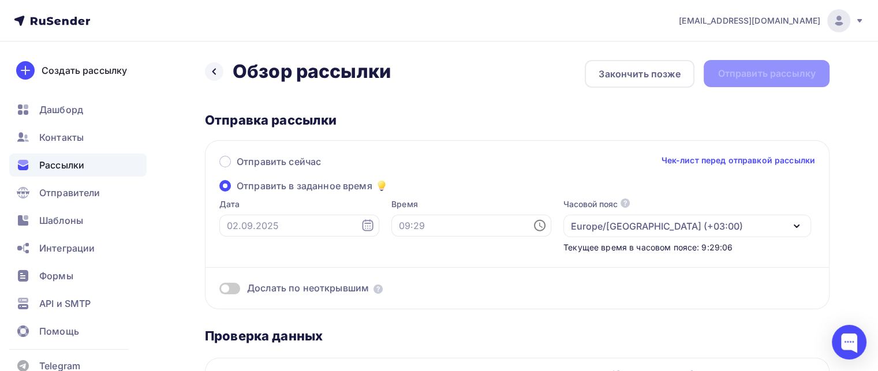
click at [362, 230] on icon at bounding box center [367, 225] width 11 height 12
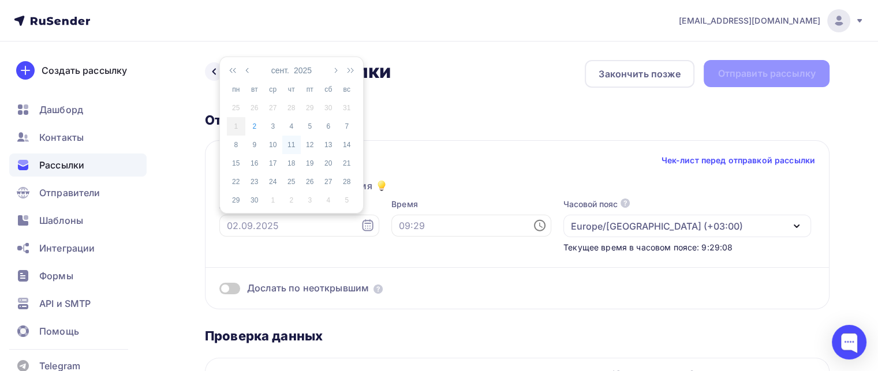
click at [294, 145] on div "11" at bounding box center [291, 145] width 18 height 10
type input "[DATE]"
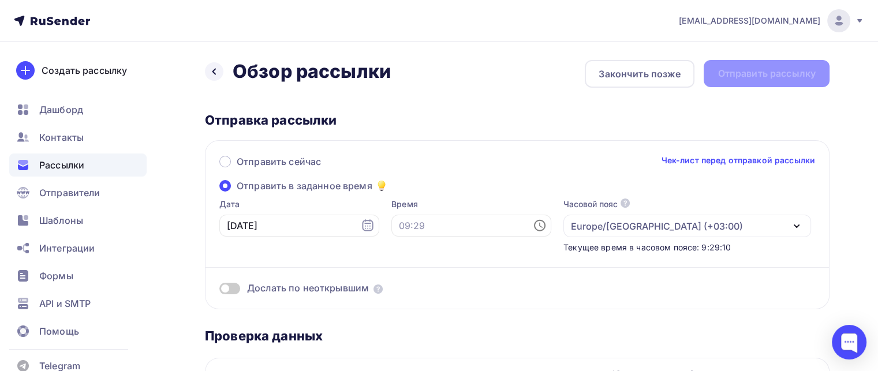
click at [533, 231] on icon at bounding box center [540, 226] width 14 height 14
click at [410, 187] on li "12" at bounding box center [414, 194] width 59 height 18
type input "12:00"
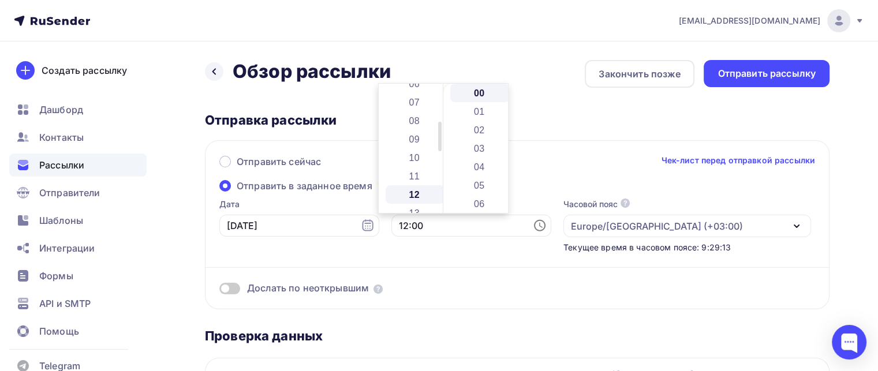
scroll to position [222, 0]
click at [677, 264] on div "Дослать по неоткрывшим" at bounding box center [516, 274] width 595 height 42
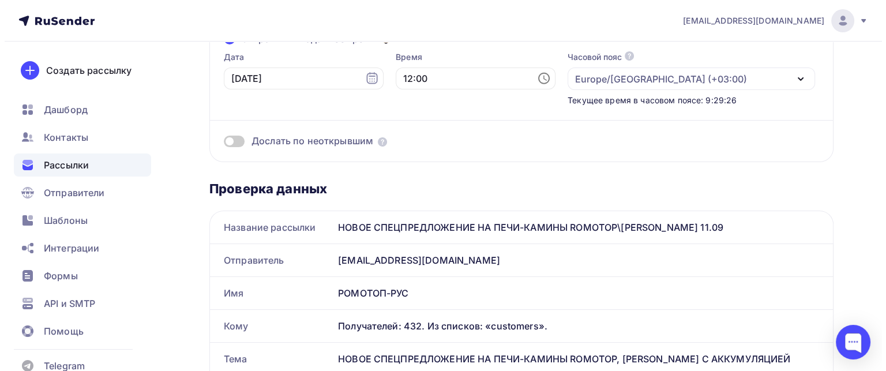
scroll to position [0, 0]
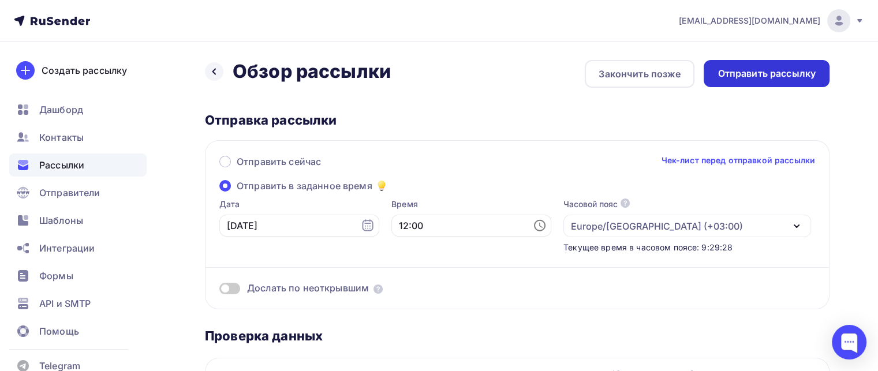
click at [742, 67] on div "Отправить рассылку" at bounding box center [766, 73] width 98 height 13
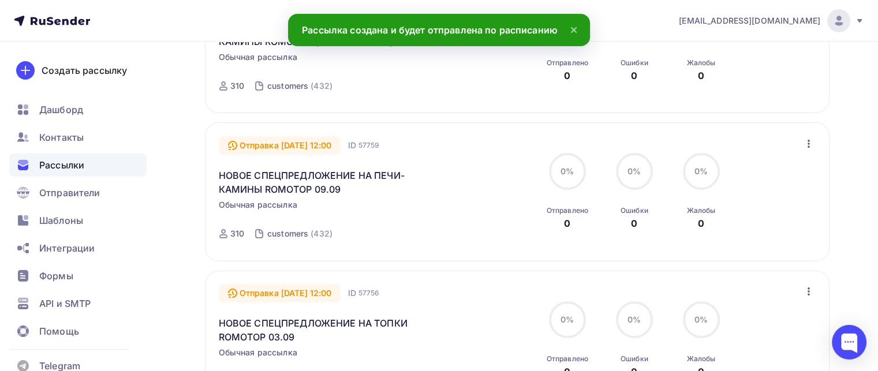
scroll to position [249, 0]
